Goal: Find specific page/section

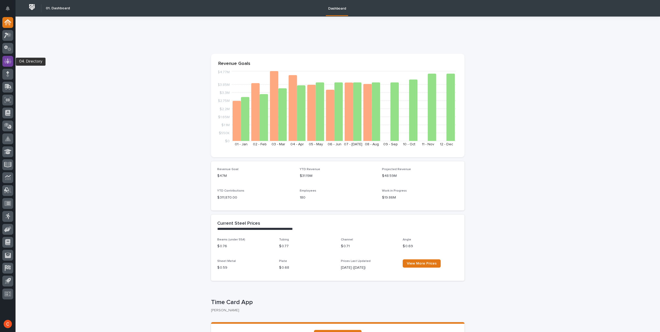
click at [6, 59] on icon at bounding box center [7, 61] width 7 height 6
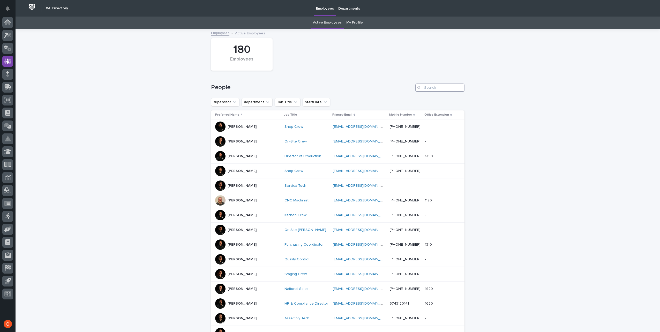
click at [436, 88] on input "Search" at bounding box center [439, 88] width 49 height 8
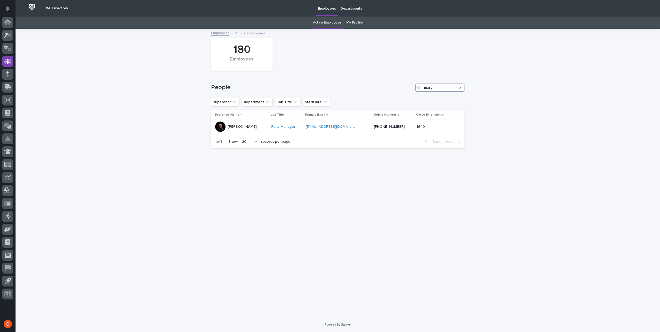
type input "marc"
